Goal: Task Accomplishment & Management: Use online tool/utility

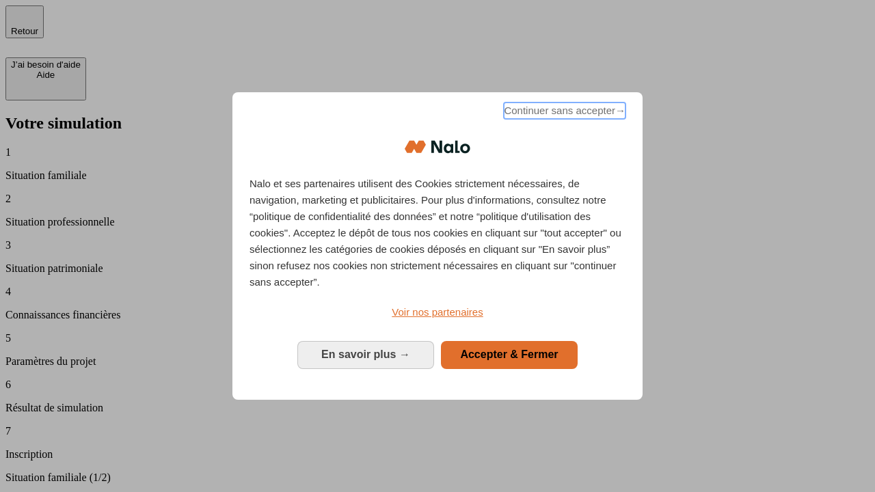
click at [563, 113] on span "Continuer sans accepter →" at bounding box center [565, 111] width 122 height 16
